Goal: Task Accomplishment & Management: Manage account settings

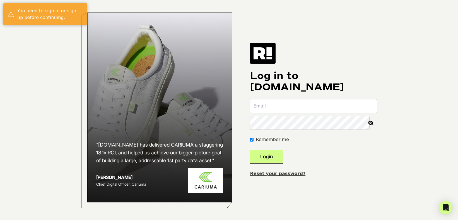
type input "[PERSON_NAME][EMAIL_ADDRESS][DOMAIN_NAME]"
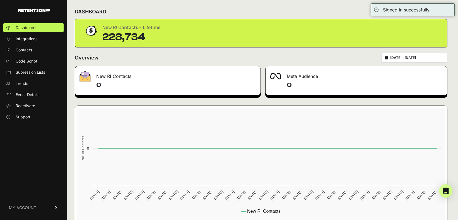
scroll to position [44, 0]
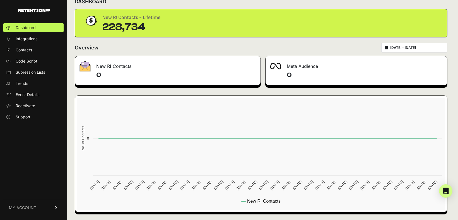
click at [30, 212] on link "MY ACCOUNT" at bounding box center [33, 207] width 60 height 17
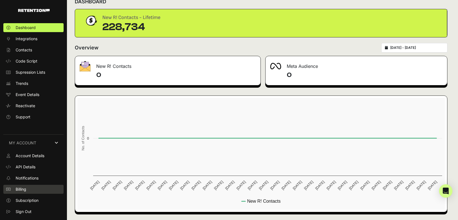
click at [42, 191] on link "Billing" at bounding box center [33, 189] width 60 height 9
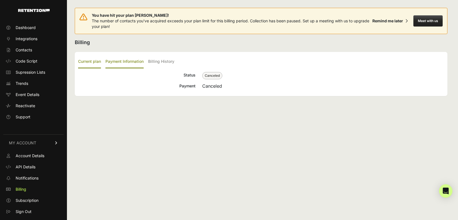
click at [126, 62] on label "Payment Information" at bounding box center [124, 61] width 38 height 13
click at [0, 0] on input "Payment Information" at bounding box center [0, 0] width 0 height 0
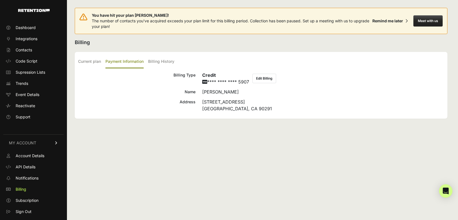
click at [266, 78] on button "Edit Billing" at bounding box center [264, 78] width 24 height 9
